Goal: Transaction & Acquisition: Purchase product/service

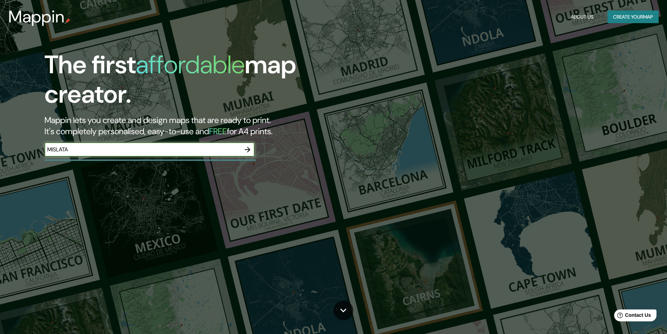
type input "MISLATA"
click at [248, 148] on icon "button" at bounding box center [247, 149] width 8 height 8
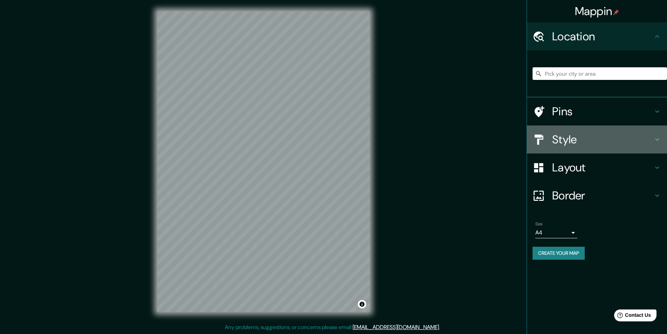
click at [657, 140] on icon at bounding box center [657, 139] width 8 height 8
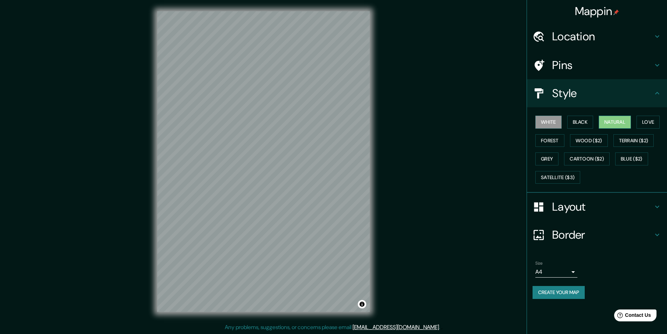
click at [616, 122] on button "Natural" at bounding box center [615, 122] width 32 height 13
click at [653, 119] on button "Love" at bounding box center [647, 122] width 23 height 13
click at [552, 140] on button "Forest" at bounding box center [549, 140] width 29 height 13
click at [603, 140] on button "Wood ($2)" at bounding box center [589, 140] width 38 height 13
click at [549, 156] on button "Grey" at bounding box center [546, 158] width 23 height 13
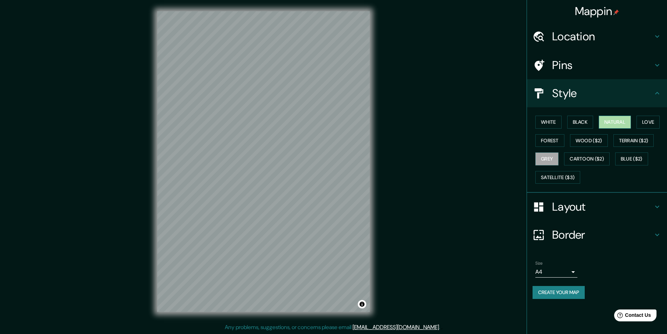
click at [624, 120] on button "Natural" at bounding box center [615, 122] width 32 height 13
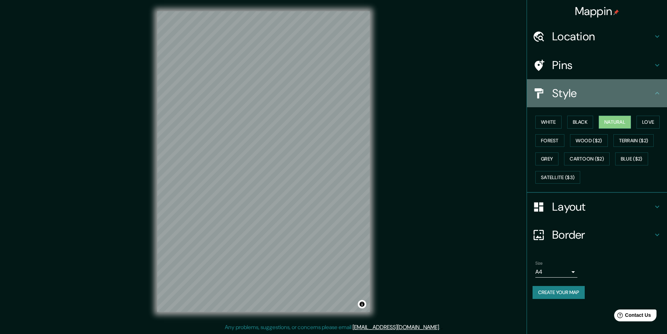
click at [660, 93] on icon at bounding box center [657, 93] width 8 height 8
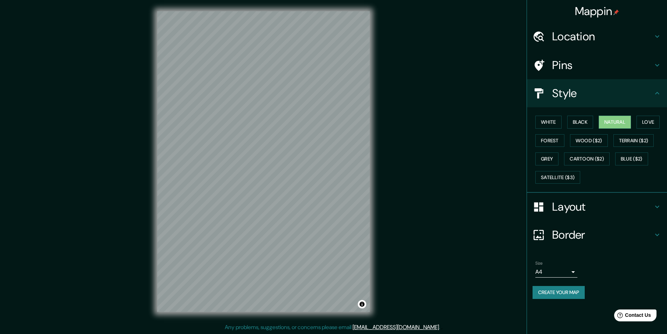
click at [660, 96] on icon at bounding box center [657, 93] width 8 height 8
click at [660, 203] on icon at bounding box center [657, 206] width 8 height 8
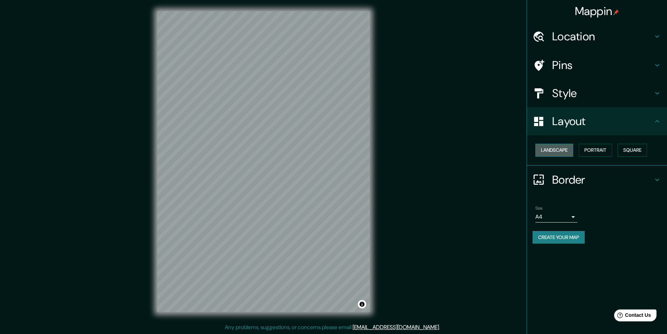
click at [565, 151] on button "Landscape" at bounding box center [554, 150] width 38 height 13
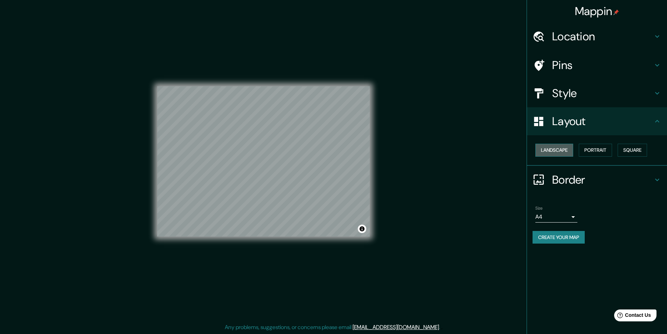
click at [565, 151] on button "Landscape" at bounding box center [554, 150] width 38 height 13
click at [605, 148] on button "Portrait" at bounding box center [595, 150] width 33 height 13
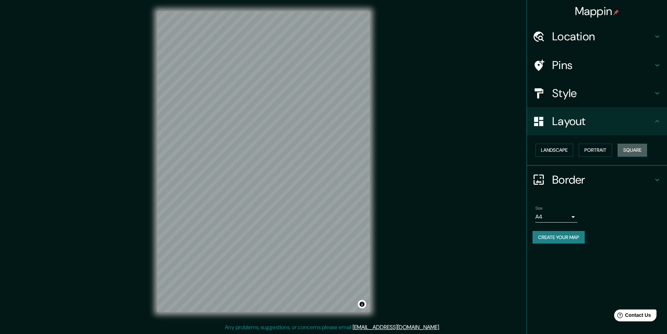
click at [631, 149] on button "Square" at bounding box center [632, 150] width 29 height 13
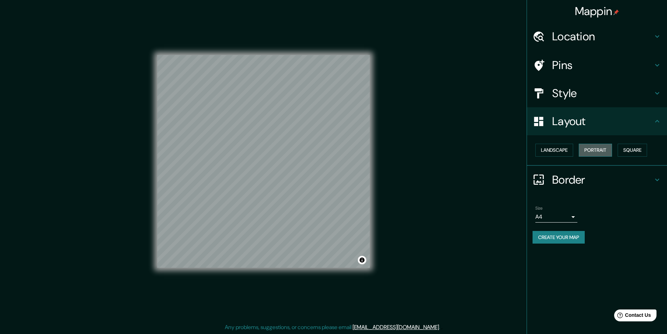
click at [598, 151] on button "Portrait" at bounding box center [595, 150] width 33 height 13
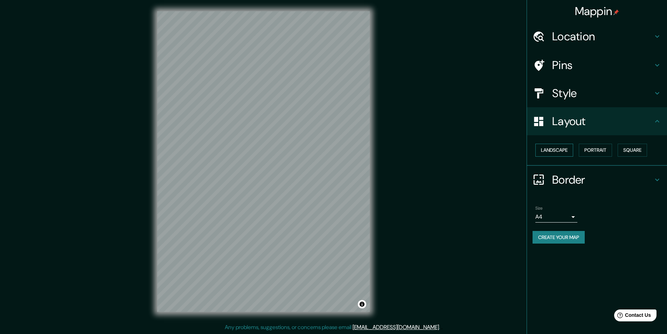
click at [552, 149] on button "Landscape" at bounding box center [554, 150] width 38 height 13
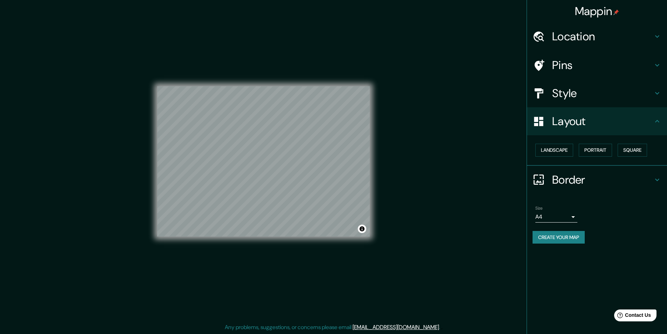
click at [651, 179] on h4 "Border" at bounding box center [602, 180] width 101 height 14
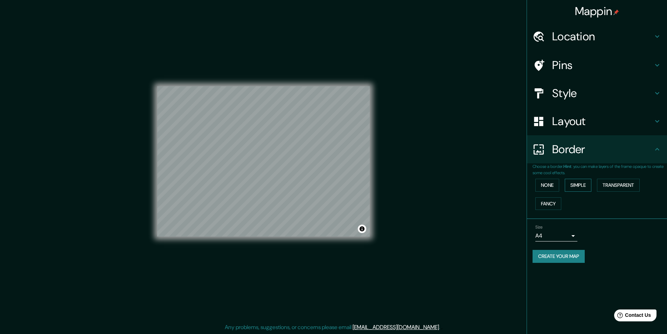
click at [583, 181] on button "Simple" at bounding box center [578, 185] width 27 height 13
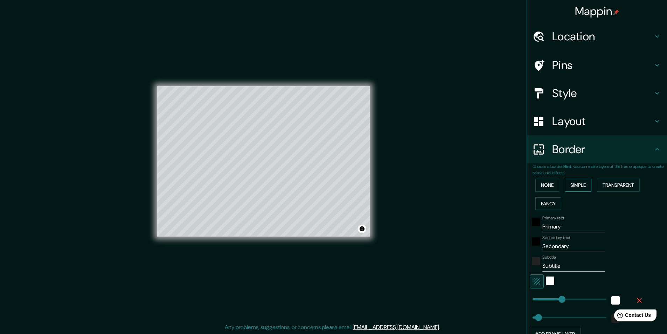
click at [583, 180] on button "Simple" at bounding box center [578, 185] width 27 height 13
type input "243"
type input "49"
click at [619, 182] on button "Transparent" at bounding box center [618, 185] width 43 height 13
click at [552, 200] on button "Fancy" at bounding box center [548, 203] width 26 height 13
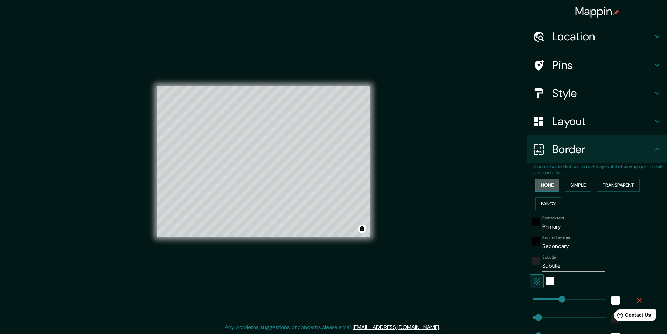
click at [552, 183] on button "None" at bounding box center [547, 185] width 24 height 13
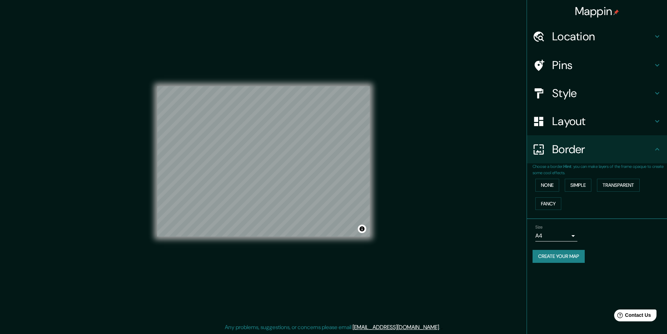
click at [654, 64] on icon at bounding box center [657, 65] width 8 height 8
